Goal: Find specific page/section: Find specific page/section

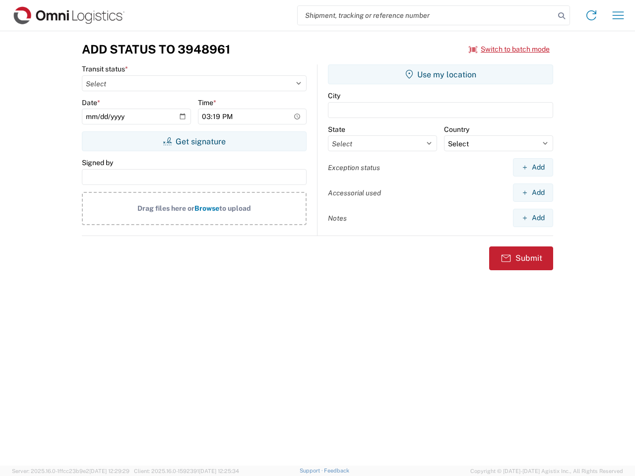
click at [426, 15] on input "search" at bounding box center [426, 15] width 257 height 19
click at [561, 16] on icon at bounding box center [561, 16] width 14 height 14
click at [591, 15] on icon at bounding box center [591, 15] width 16 height 16
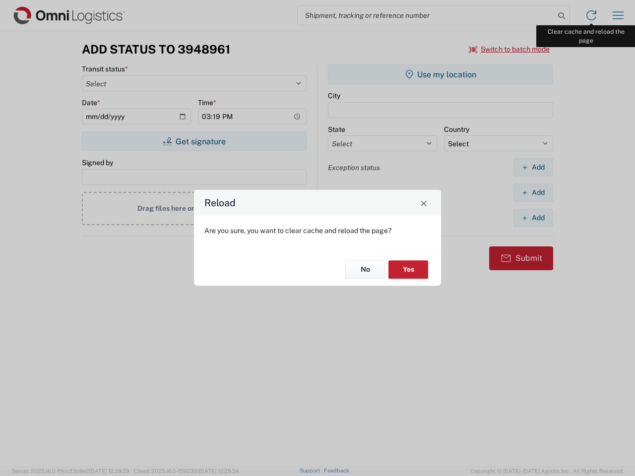
click at [618, 15] on div "Reload Are you sure, you want to clear cache and reload the page? No Yes" at bounding box center [317, 238] width 635 height 476
click at [509, 49] on div "Reload Are you sure, you want to clear cache and reload the page? No Yes" at bounding box center [317, 238] width 635 height 476
click at [194, 141] on div "Reload Are you sure, you want to clear cache and reload the page? No Yes" at bounding box center [317, 238] width 635 height 476
click at [440, 74] on div "Reload Are you sure, you want to clear cache and reload the page? No Yes" at bounding box center [317, 238] width 635 height 476
click at [533, 167] on div "Reload Are you sure, you want to clear cache and reload the page? No Yes" at bounding box center [317, 238] width 635 height 476
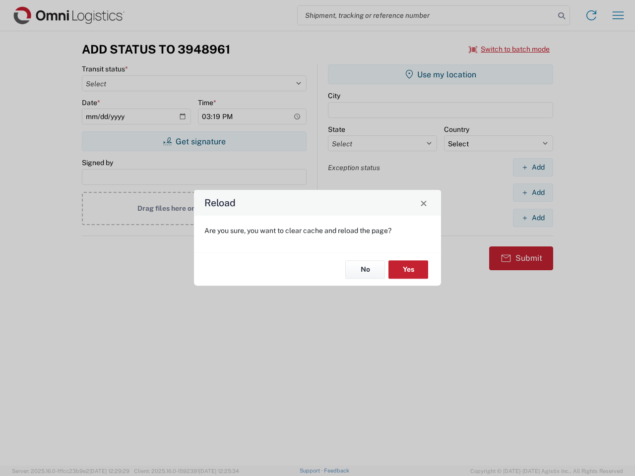
click at [533, 192] on div "Reload Are you sure, you want to clear cache and reload the page? No Yes" at bounding box center [317, 238] width 635 height 476
click at [533, 218] on div "Reload Are you sure, you want to clear cache and reload the page? No Yes" at bounding box center [317, 238] width 635 height 476
